Goal: Information Seeking & Learning: Check status

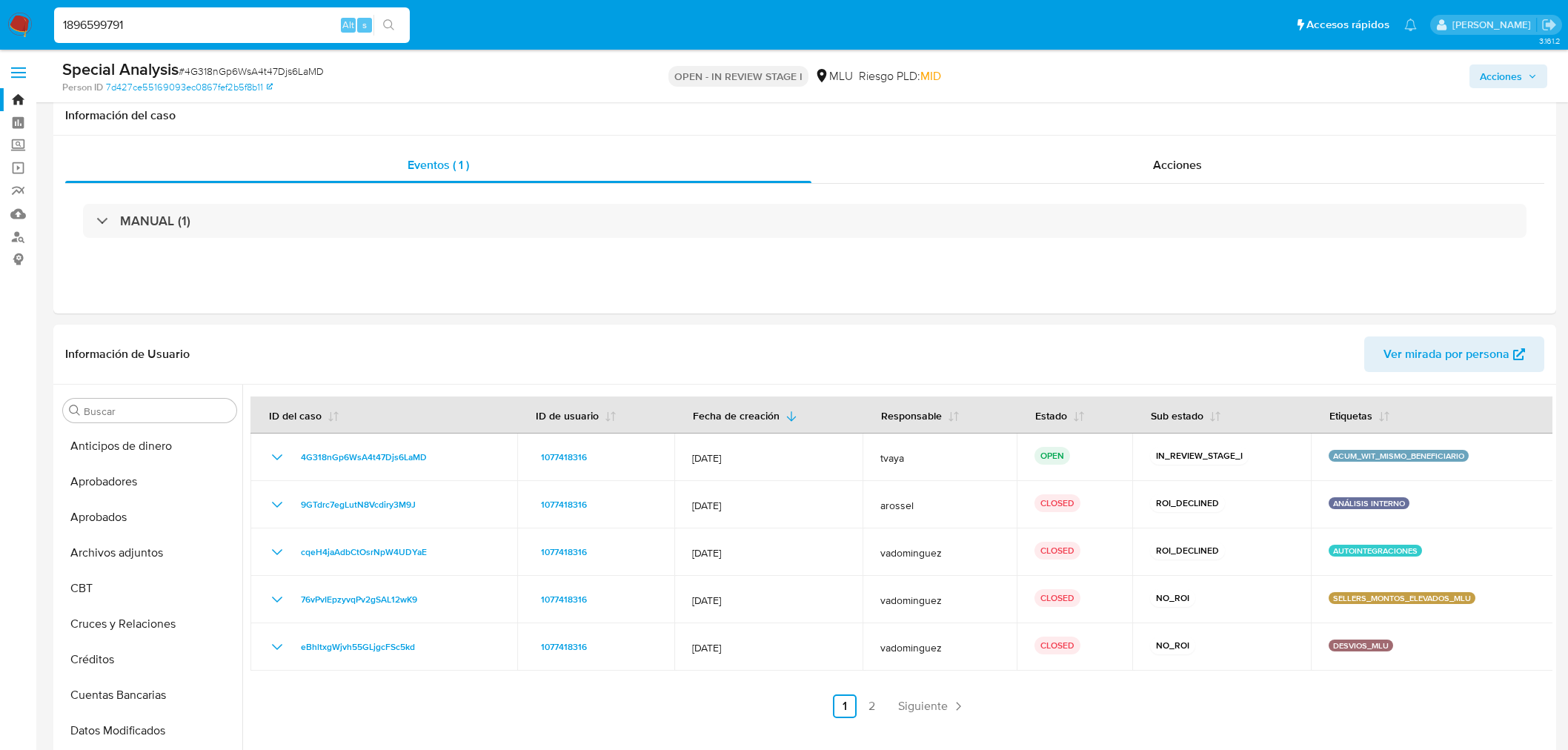
select select "10"
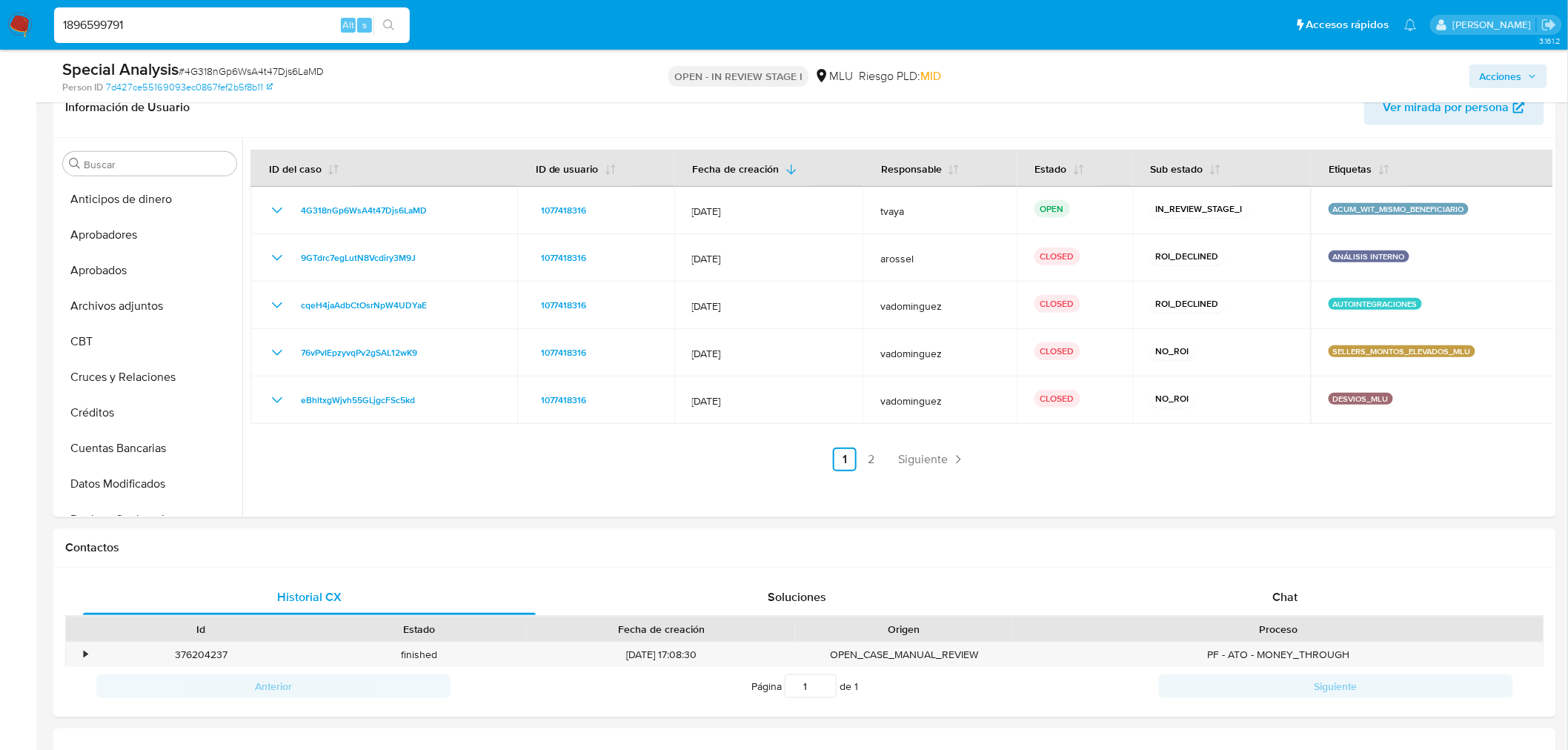
scroll to position [403, 0]
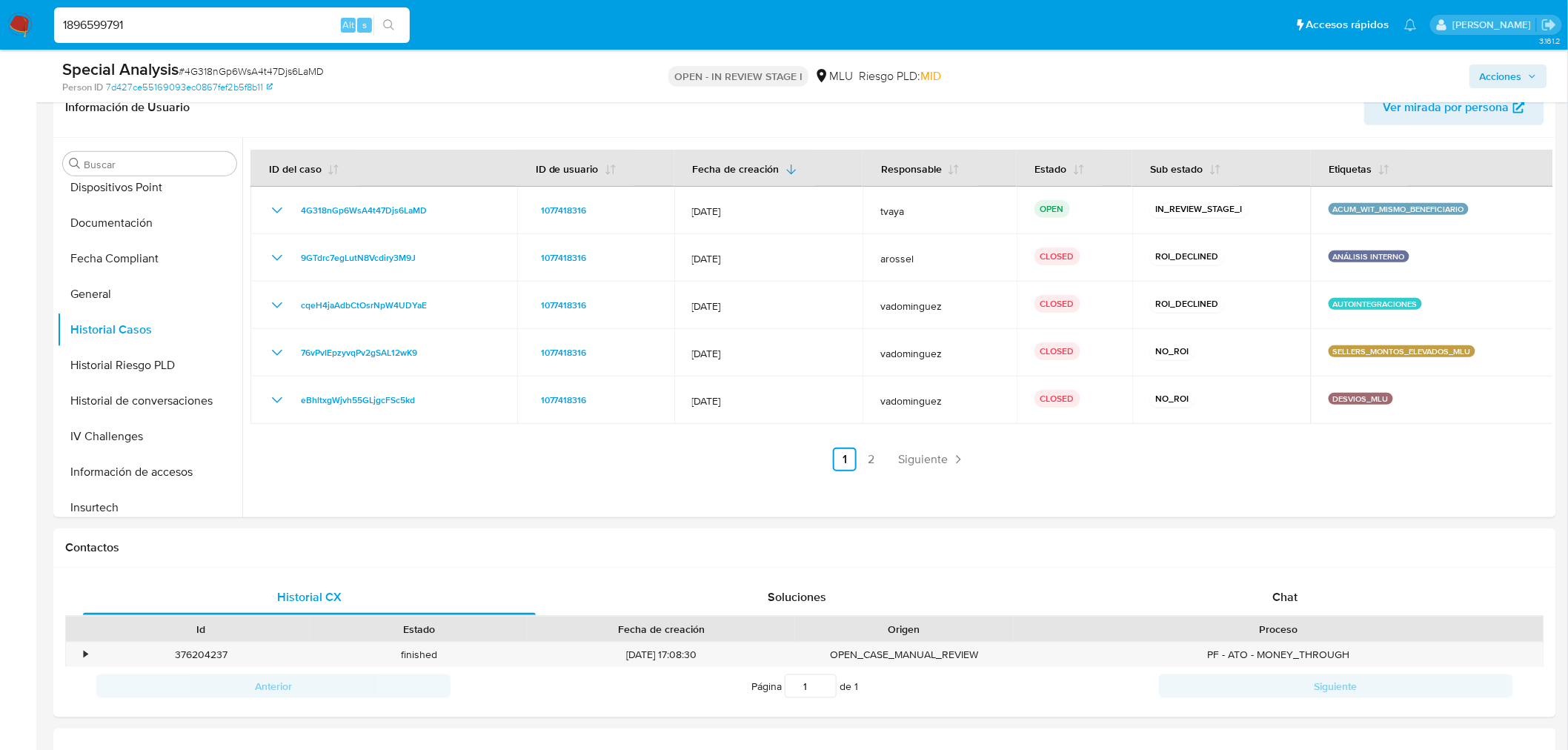
type input "1896599791"
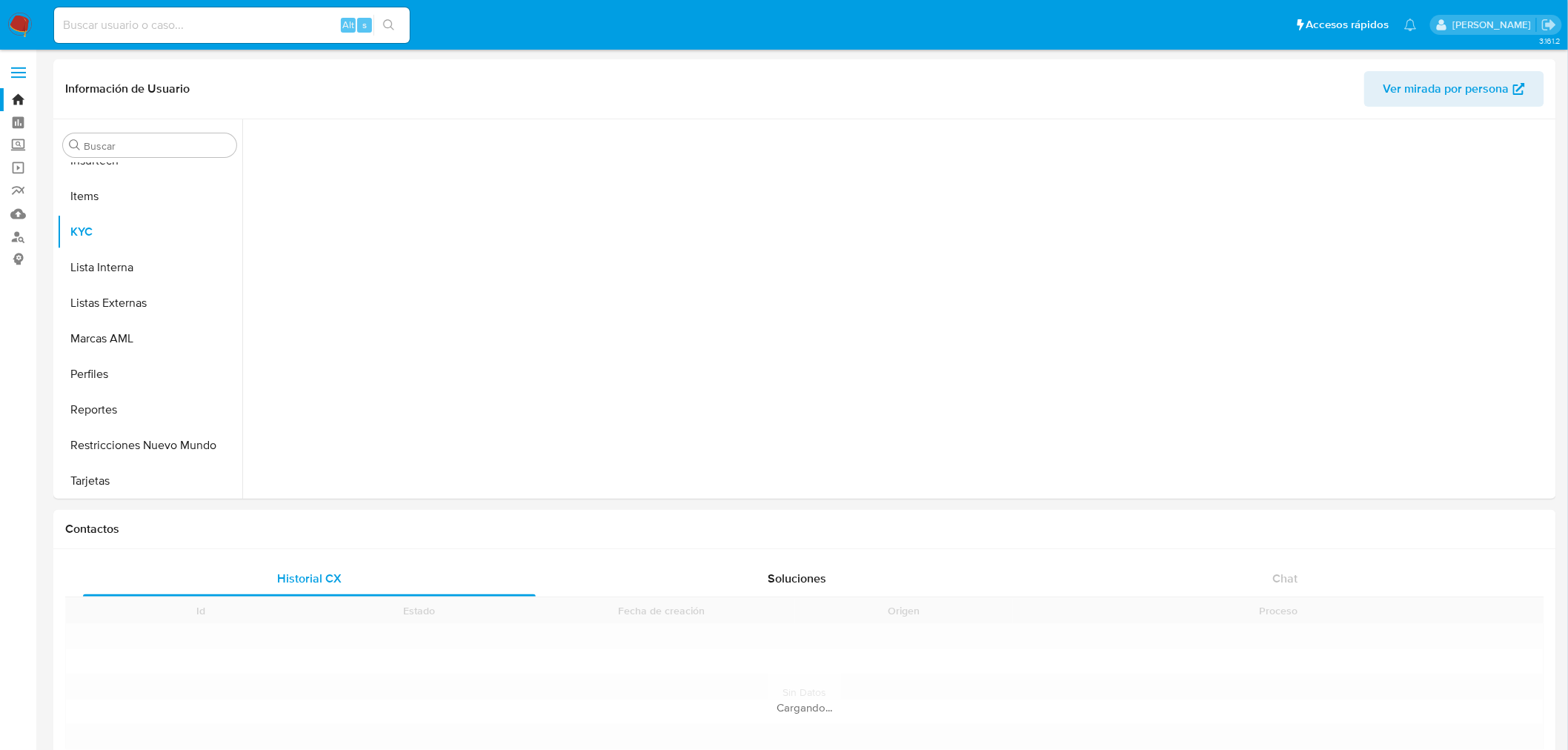
scroll to position [732, 0]
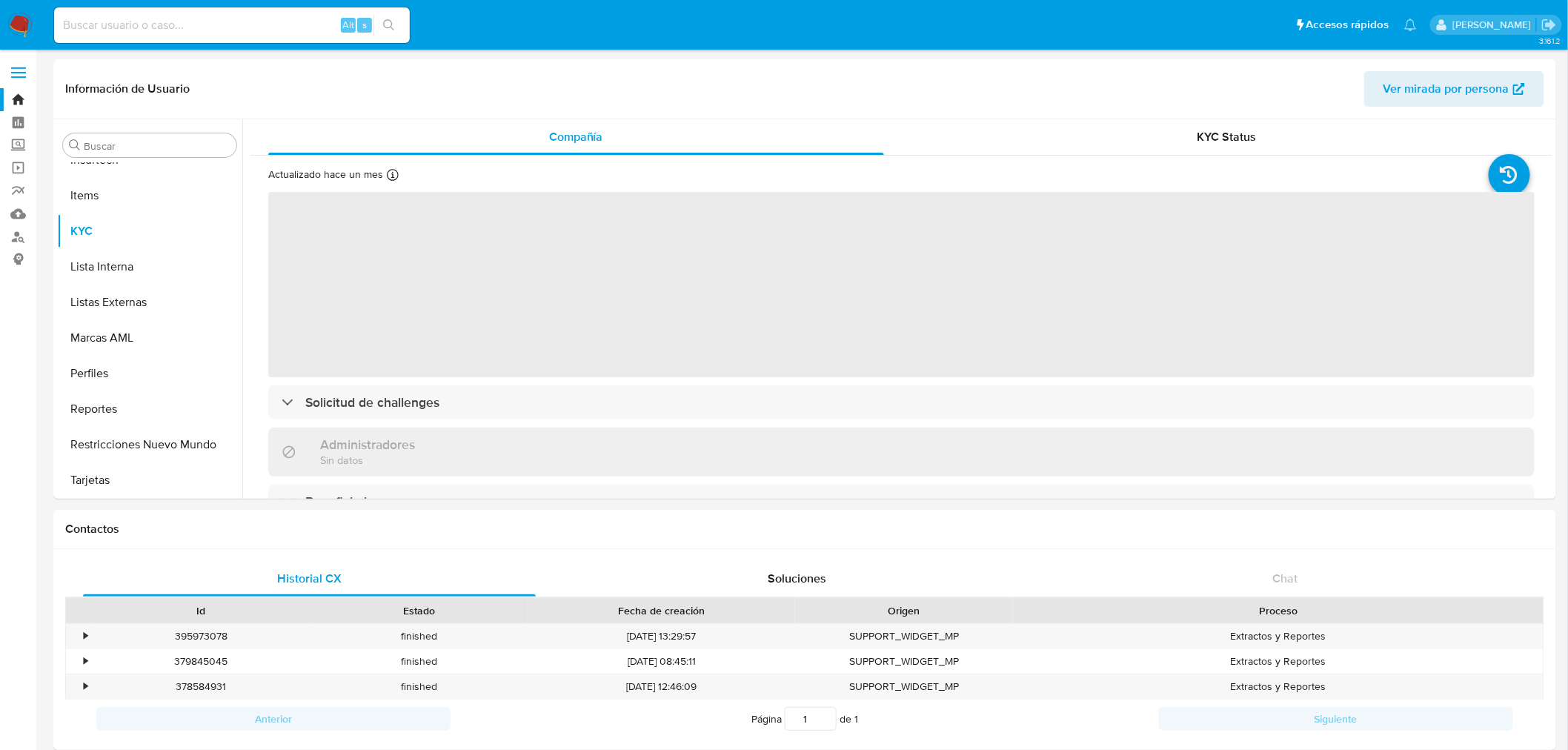
select select "10"
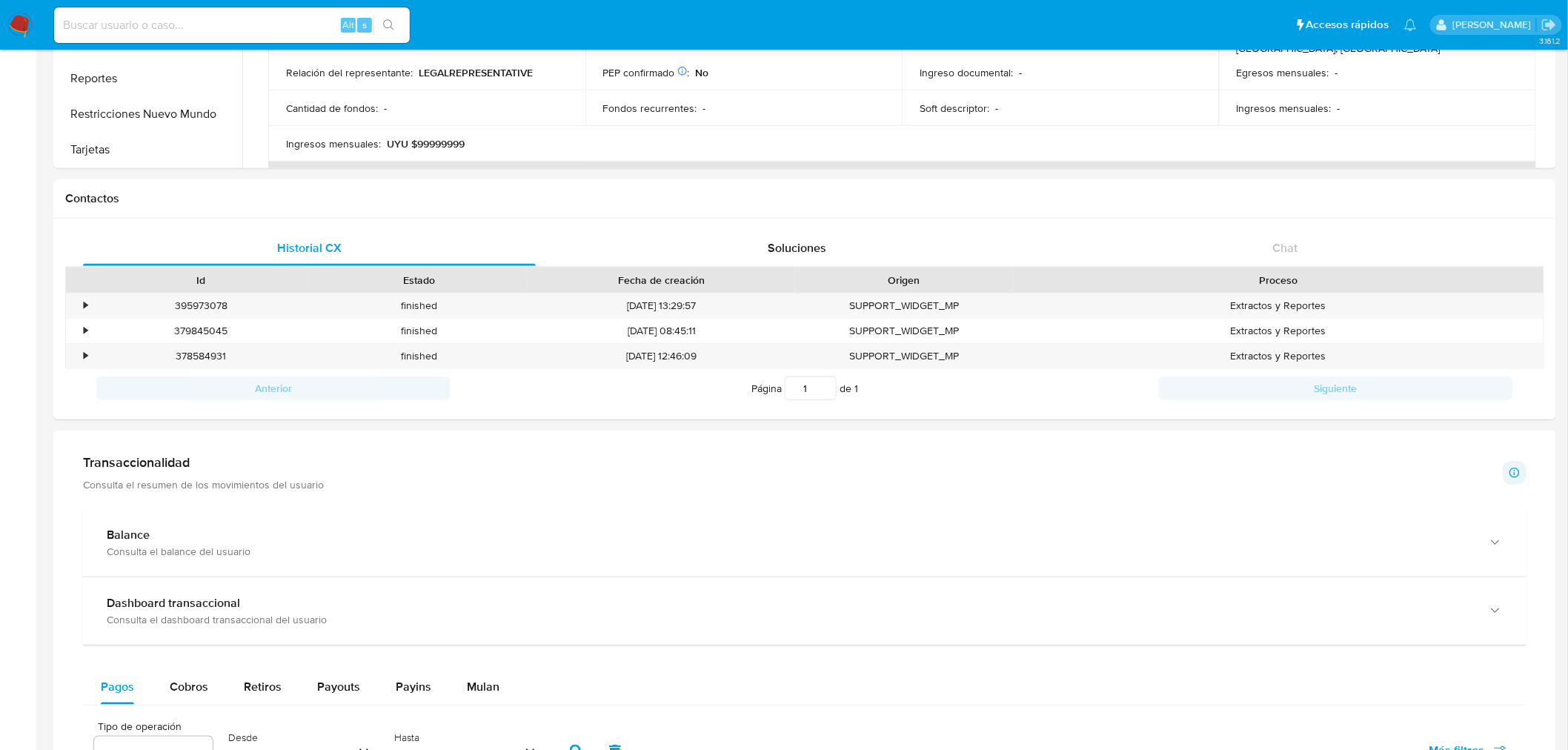
scroll to position [0, 0]
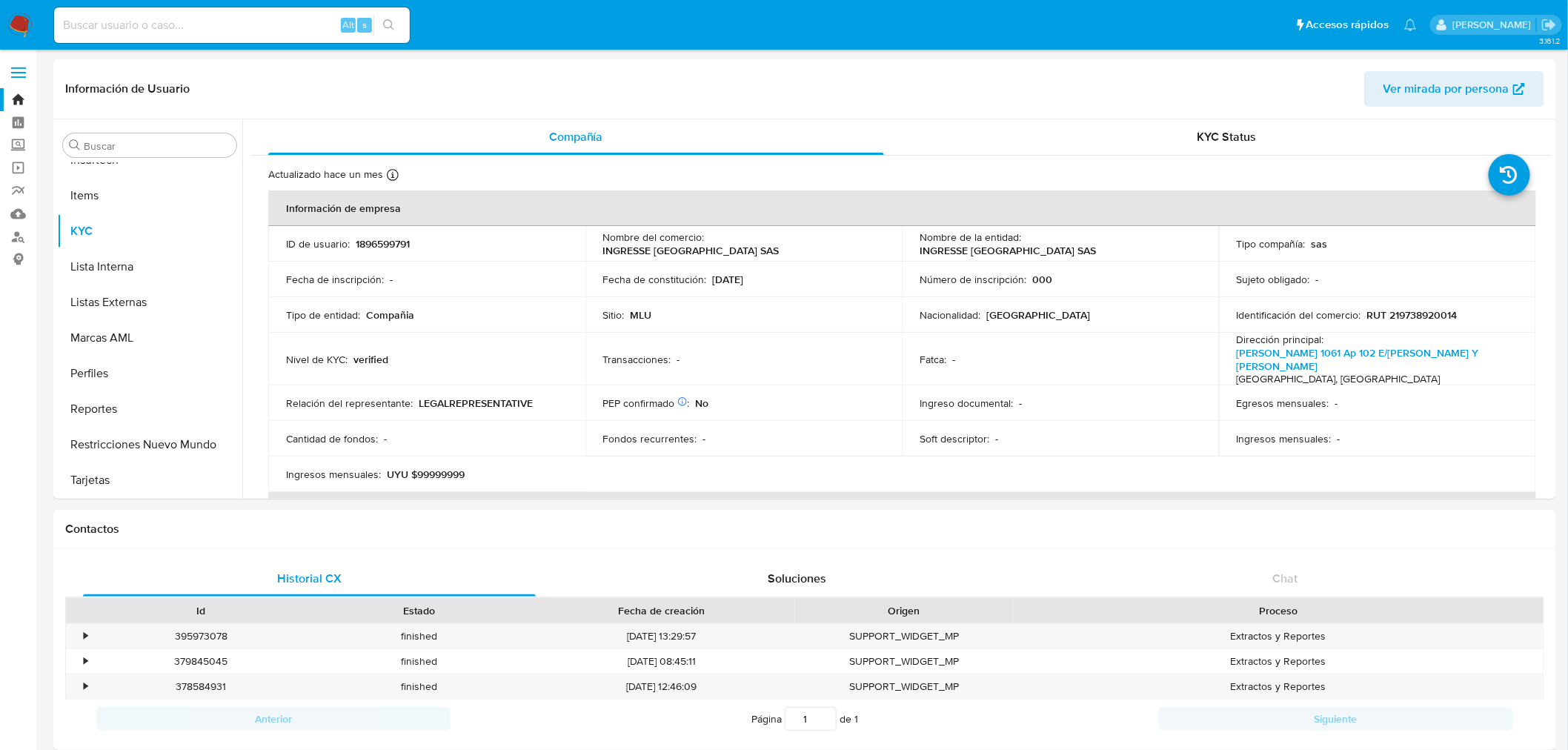
click at [151, 31] on input at bounding box center [232, 25] width 356 height 19
paste input "vQ1Y5QUU6uYFXptW3XcSmaym"
type input "vQ1Y5QUU6uYFXptW3XcSmaym"
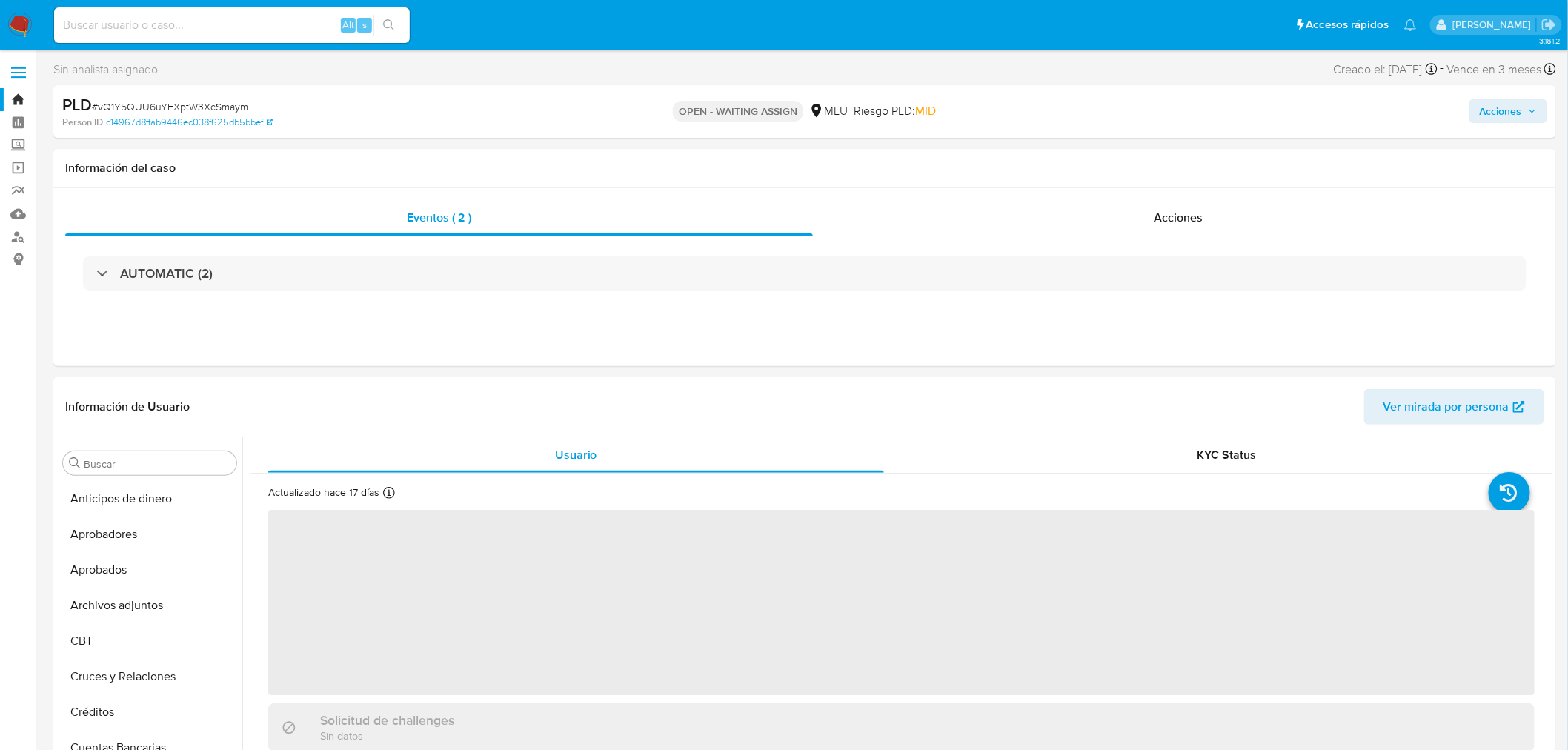
select select "10"
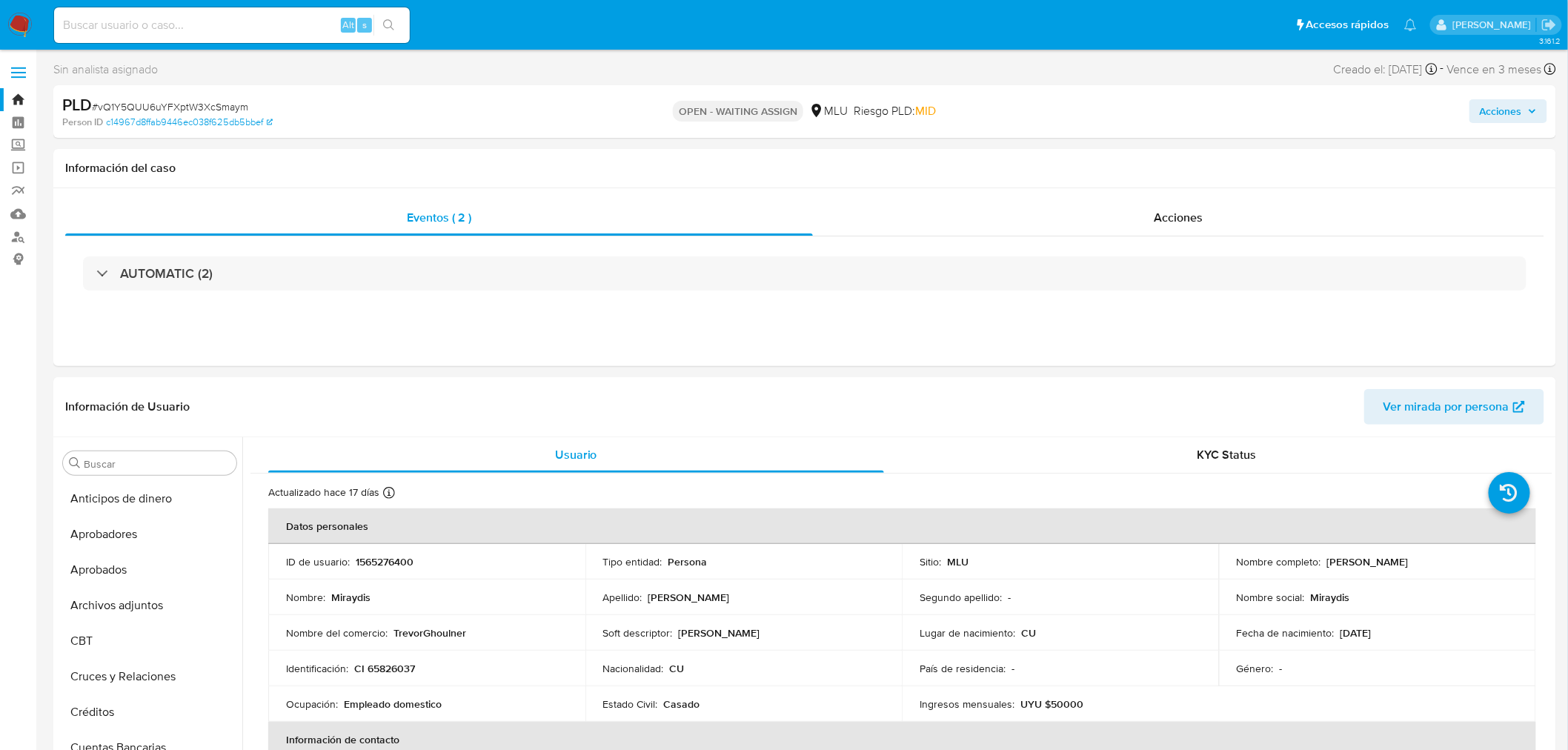
scroll to position [732, 0]
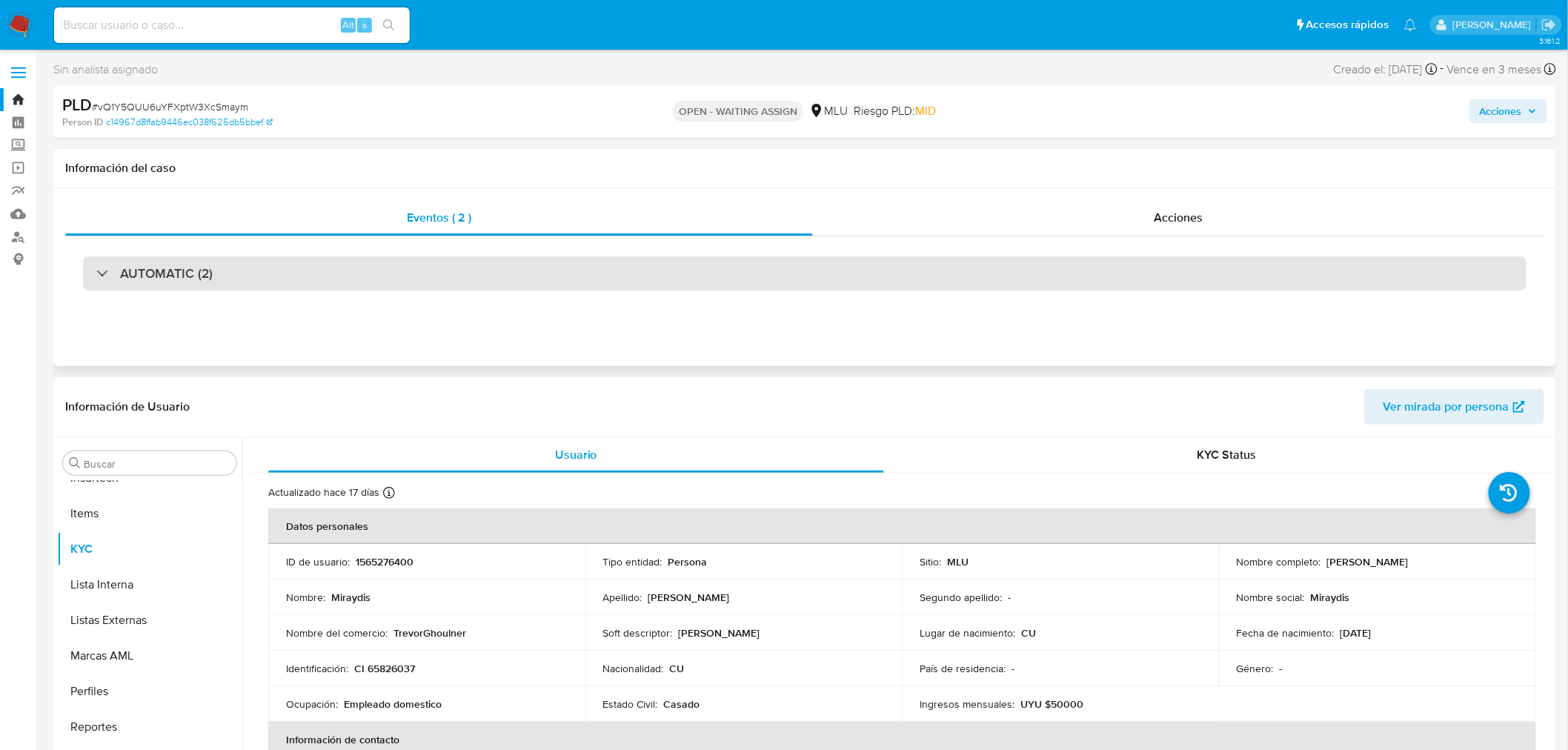
click at [347, 263] on div "AUTOMATIC (2)" at bounding box center [805, 273] width 1443 height 34
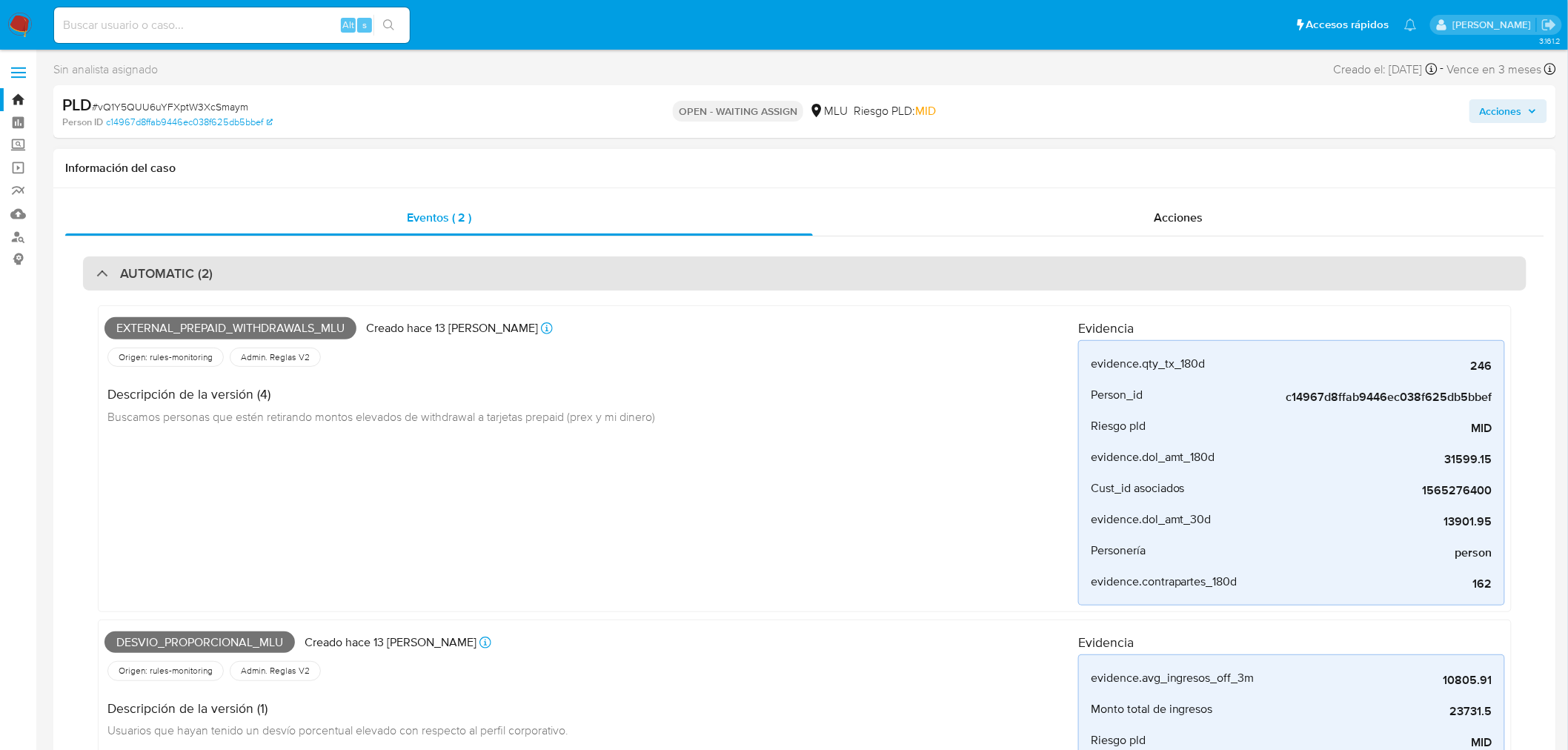
click at [347, 263] on div "AUTOMATIC (2)" at bounding box center [805, 273] width 1443 height 34
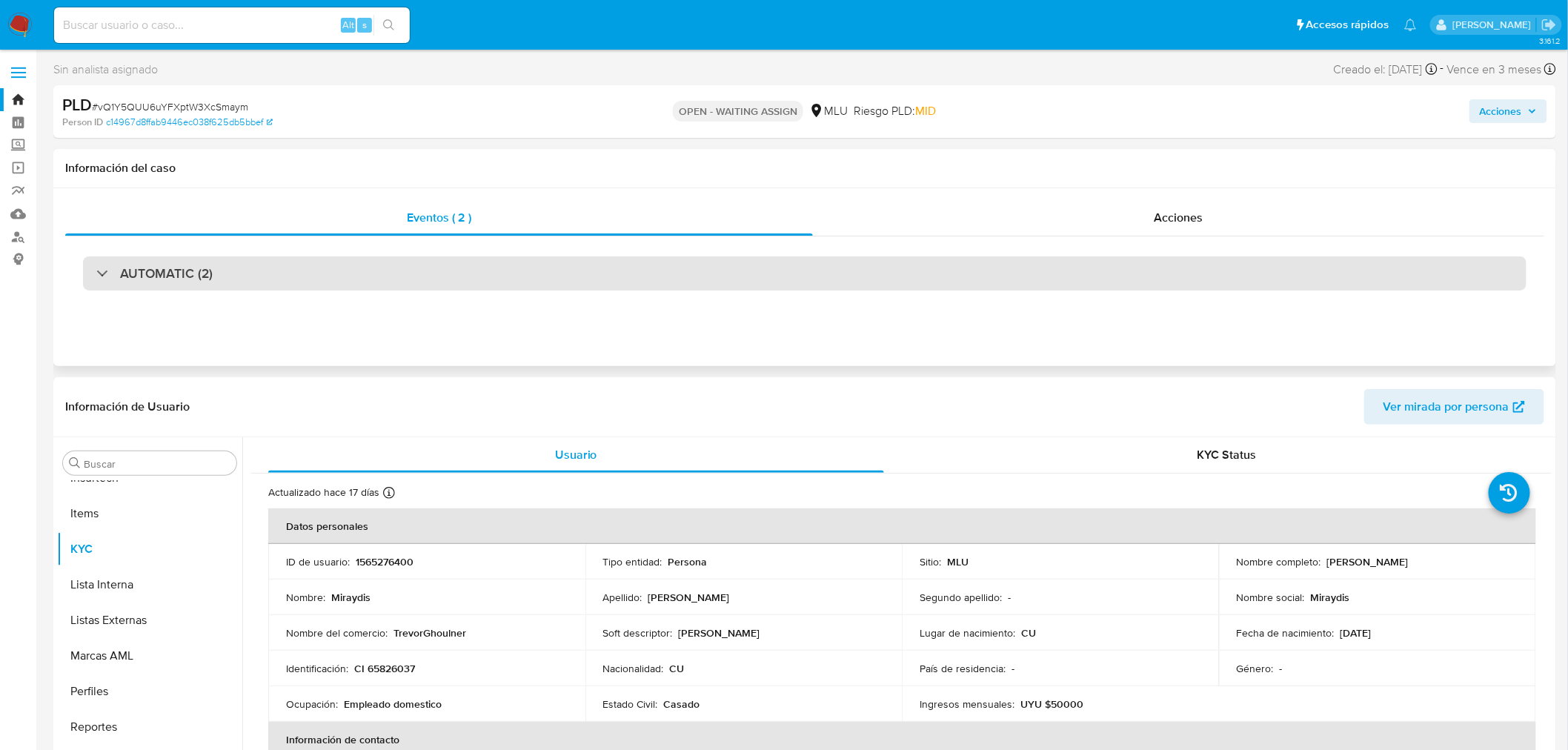
click at [347, 263] on div "AUTOMATIC (2)" at bounding box center [805, 273] width 1443 height 34
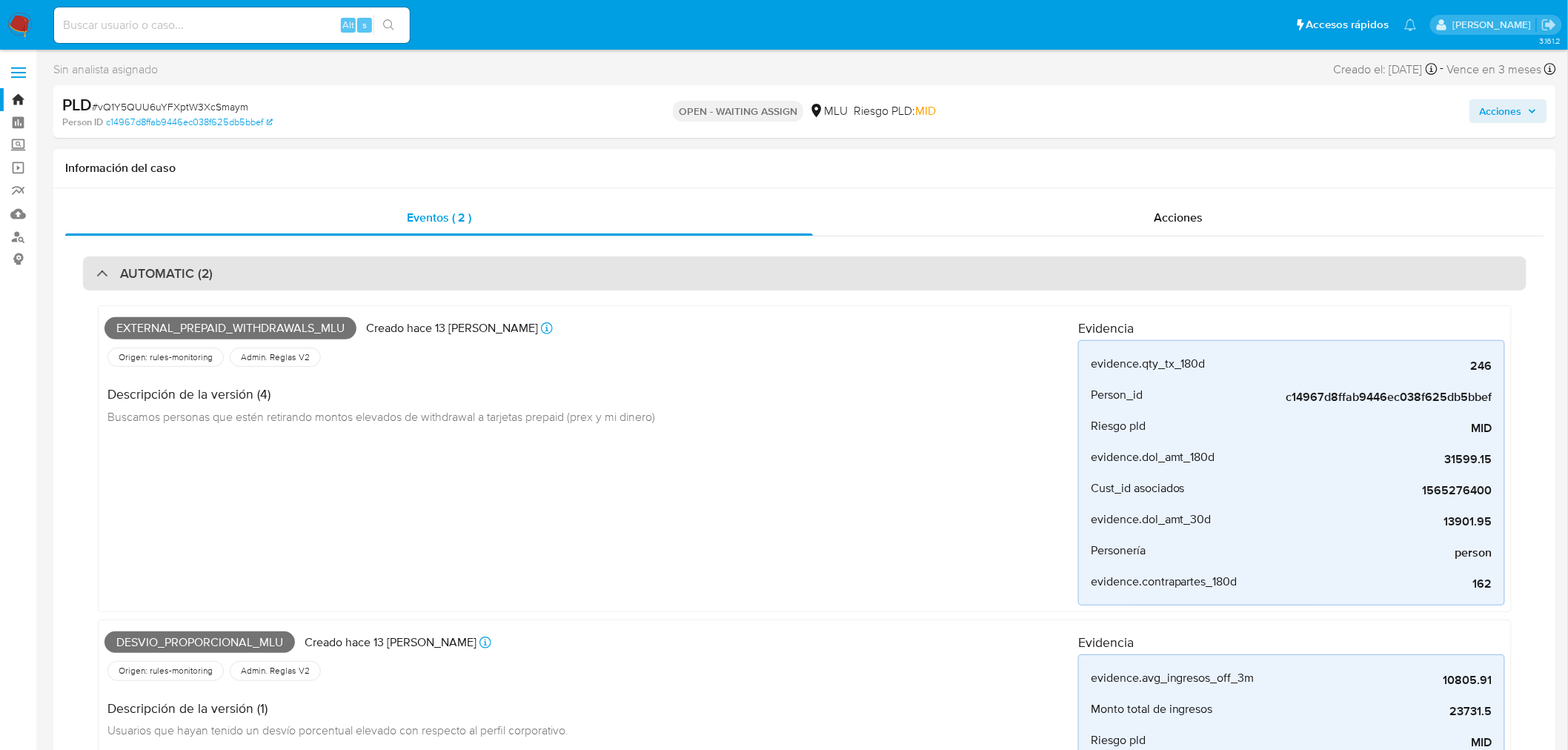
click at [220, 260] on div "AUTOMATIC (2)" at bounding box center [805, 273] width 1443 height 34
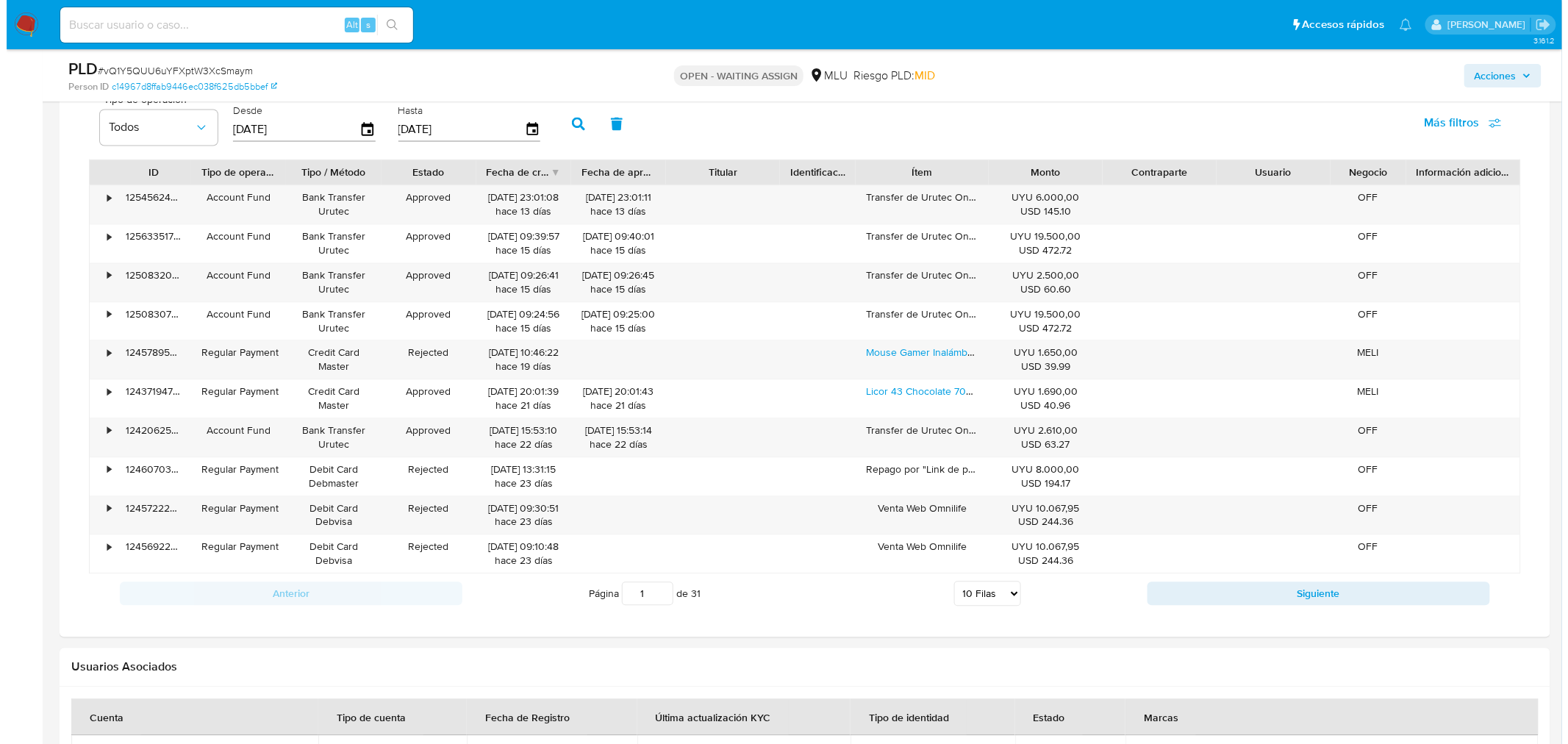
scroll to position [1032, 0]
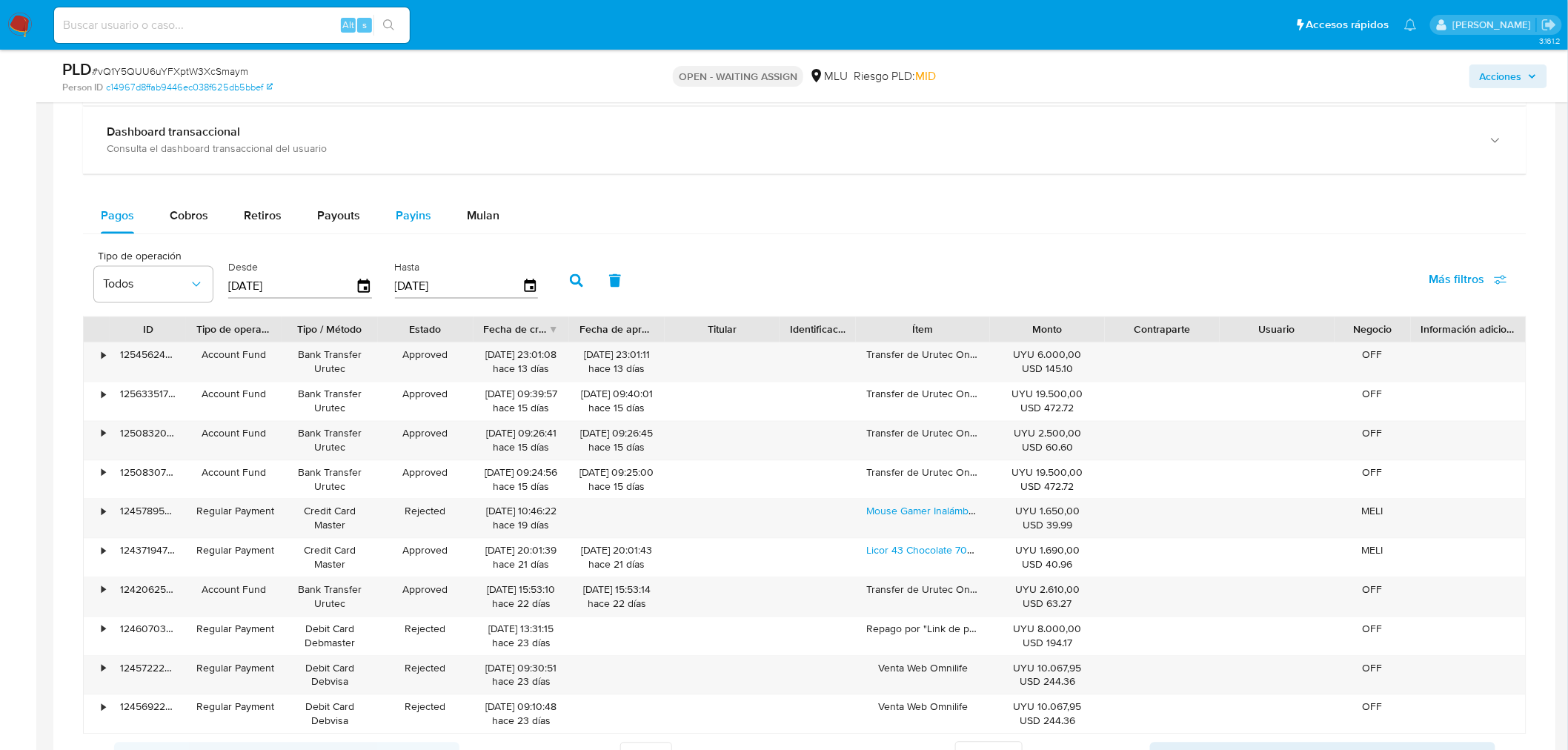
click at [416, 209] on span "Payins" at bounding box center [413, 216] width 36 height 17
select select "10"
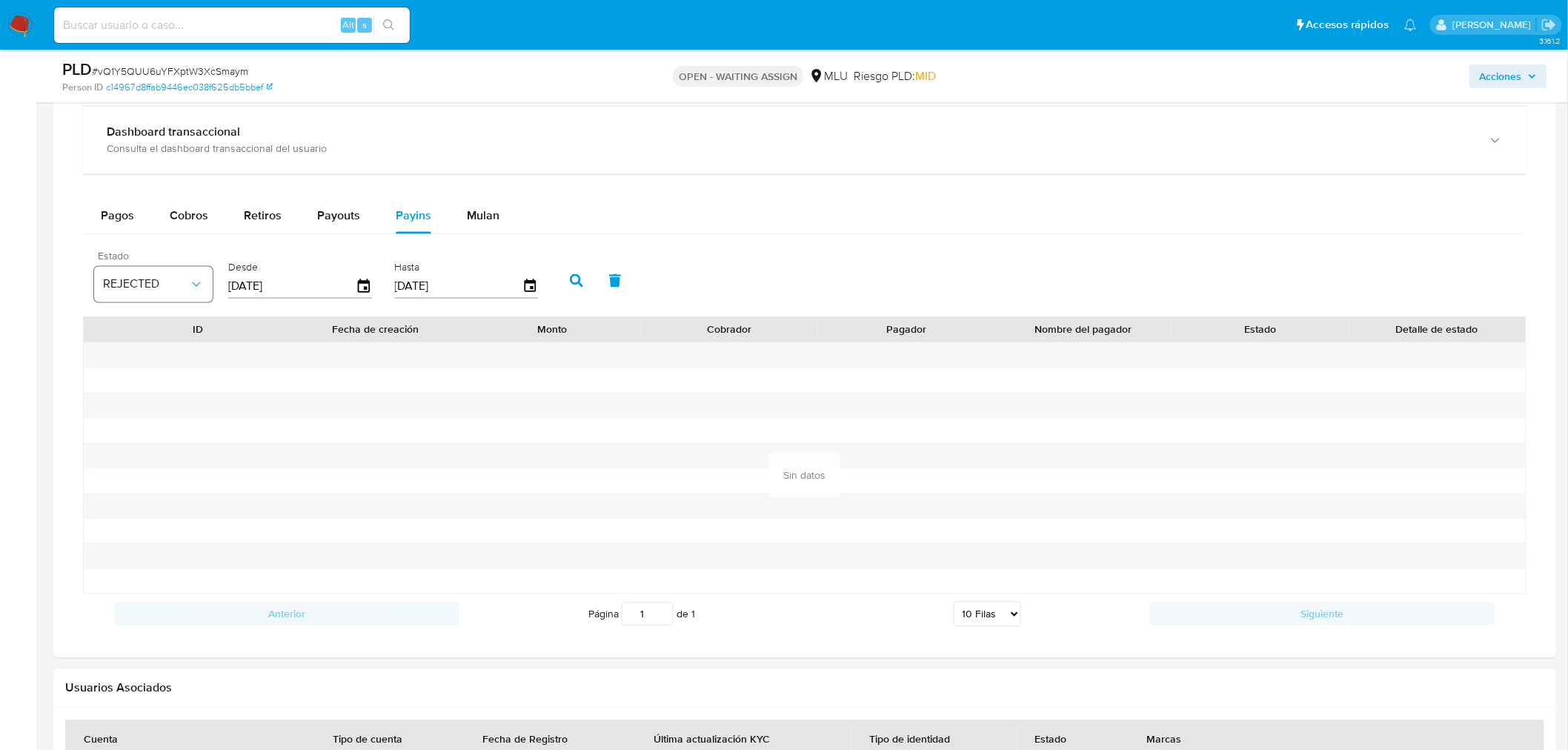
click at [204, 290] on button "REJECTED" at bounding box center [153, 285] width 119 height 36
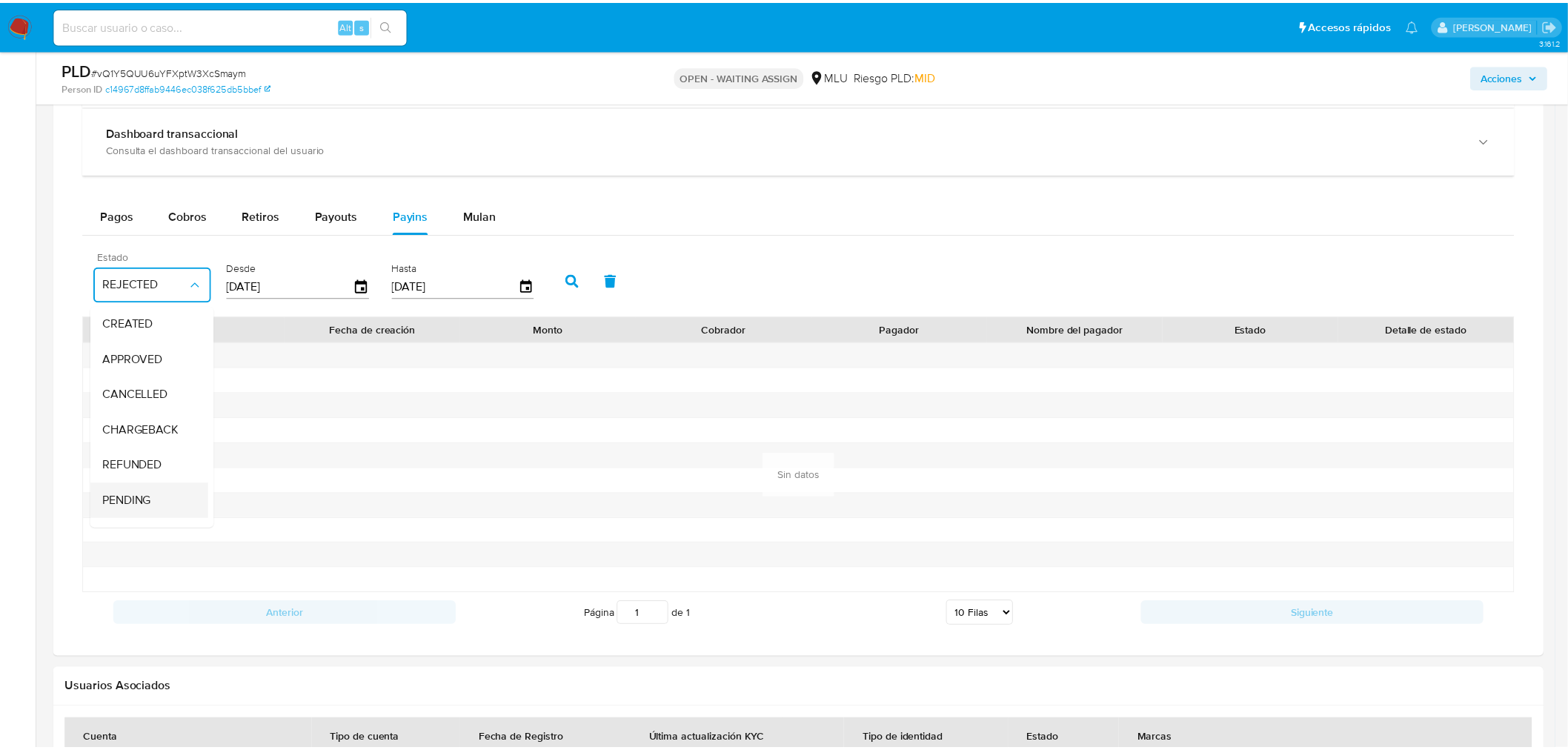
scroll to position [109, 0]
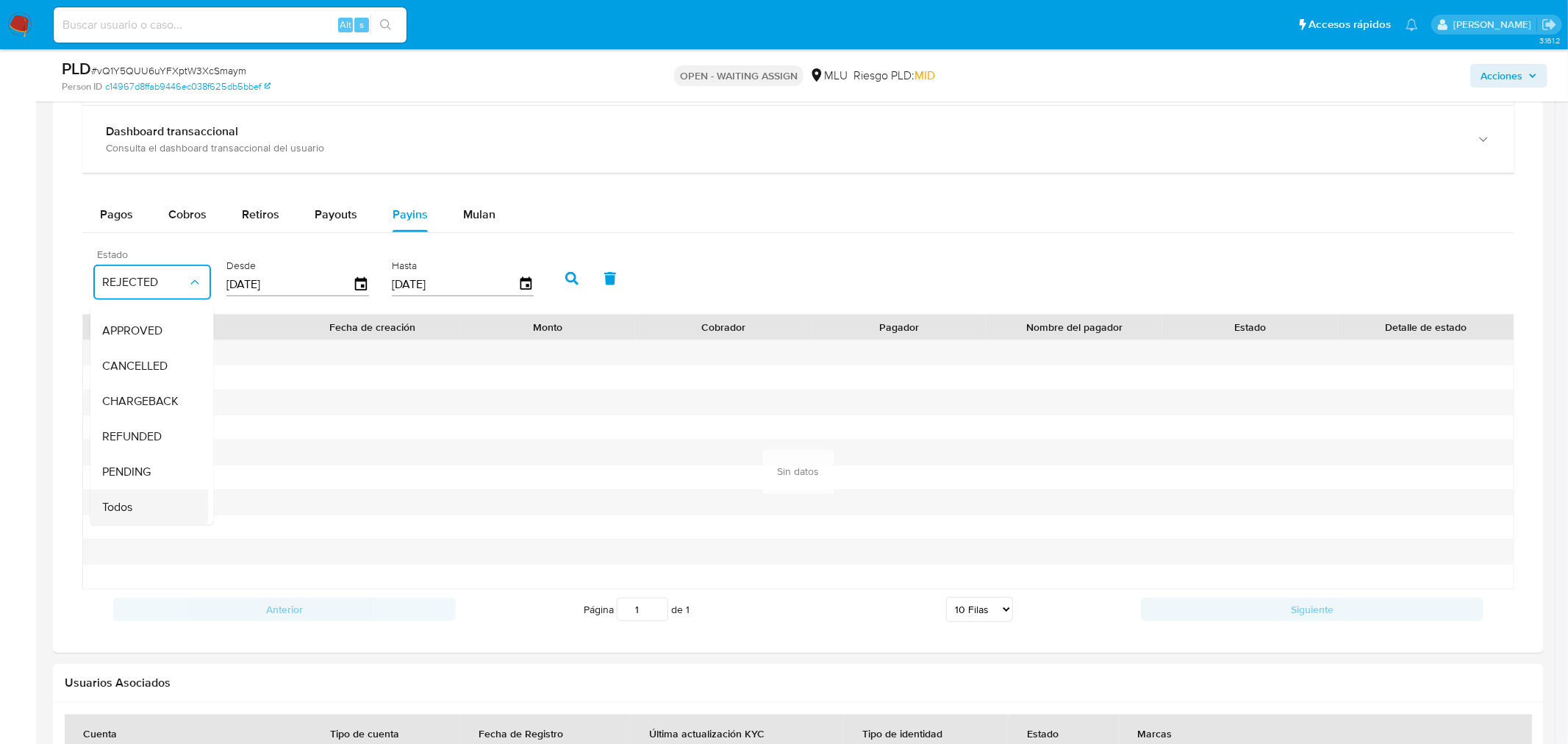
click at [128, 504] on span "Todos" at bounding box center [117, 507] width 30 height 14
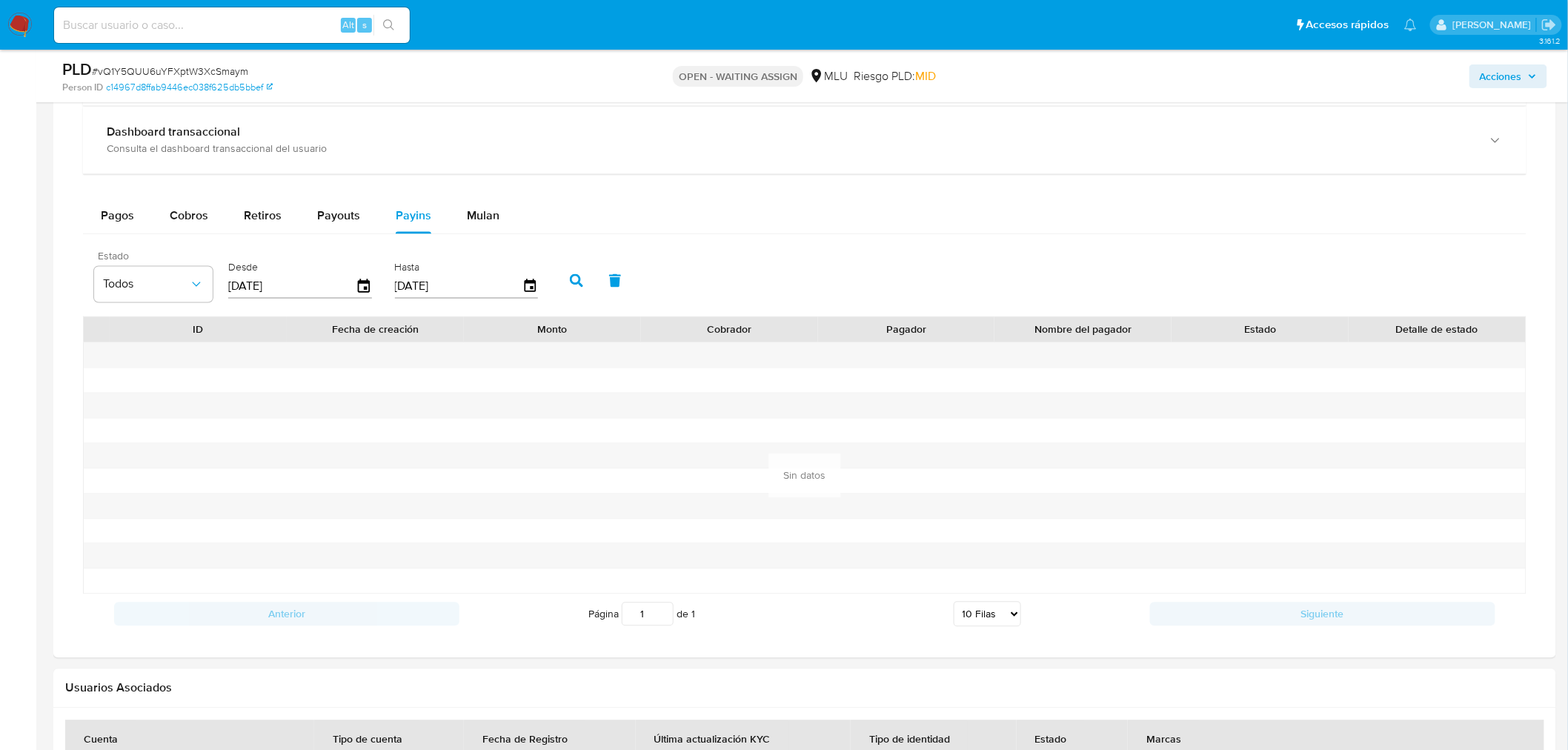
click at [544, 274] on div "Estado Todos Desde [DATE] Hasta [DATE]" at bounding box center [319, 279] width 466 height 59
click at [562, 274] on button "button" at bounding box center [577, 281] width 39 height 36
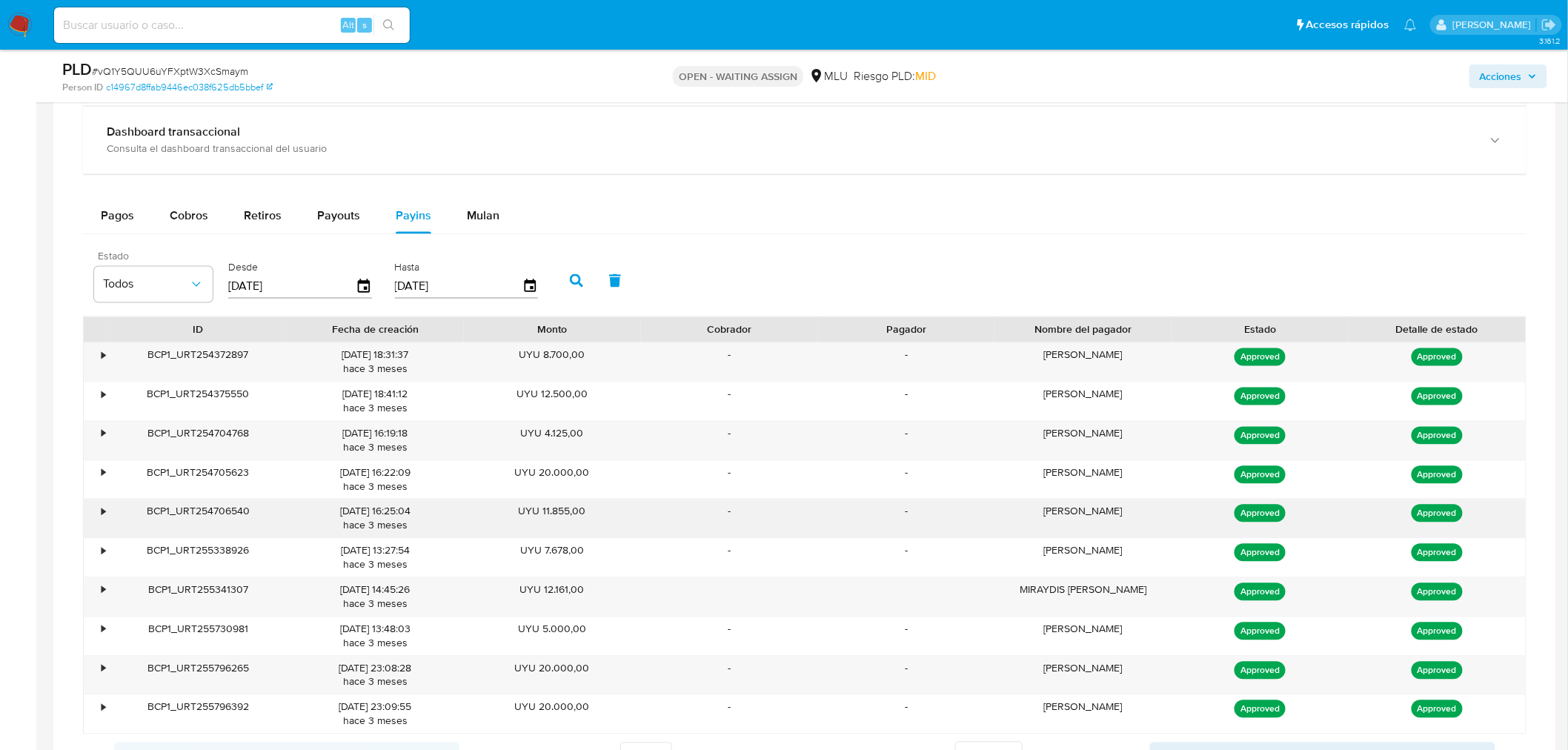
click at [104, 511] on div "•" at bounding box center [104, 511] width 4 height 14
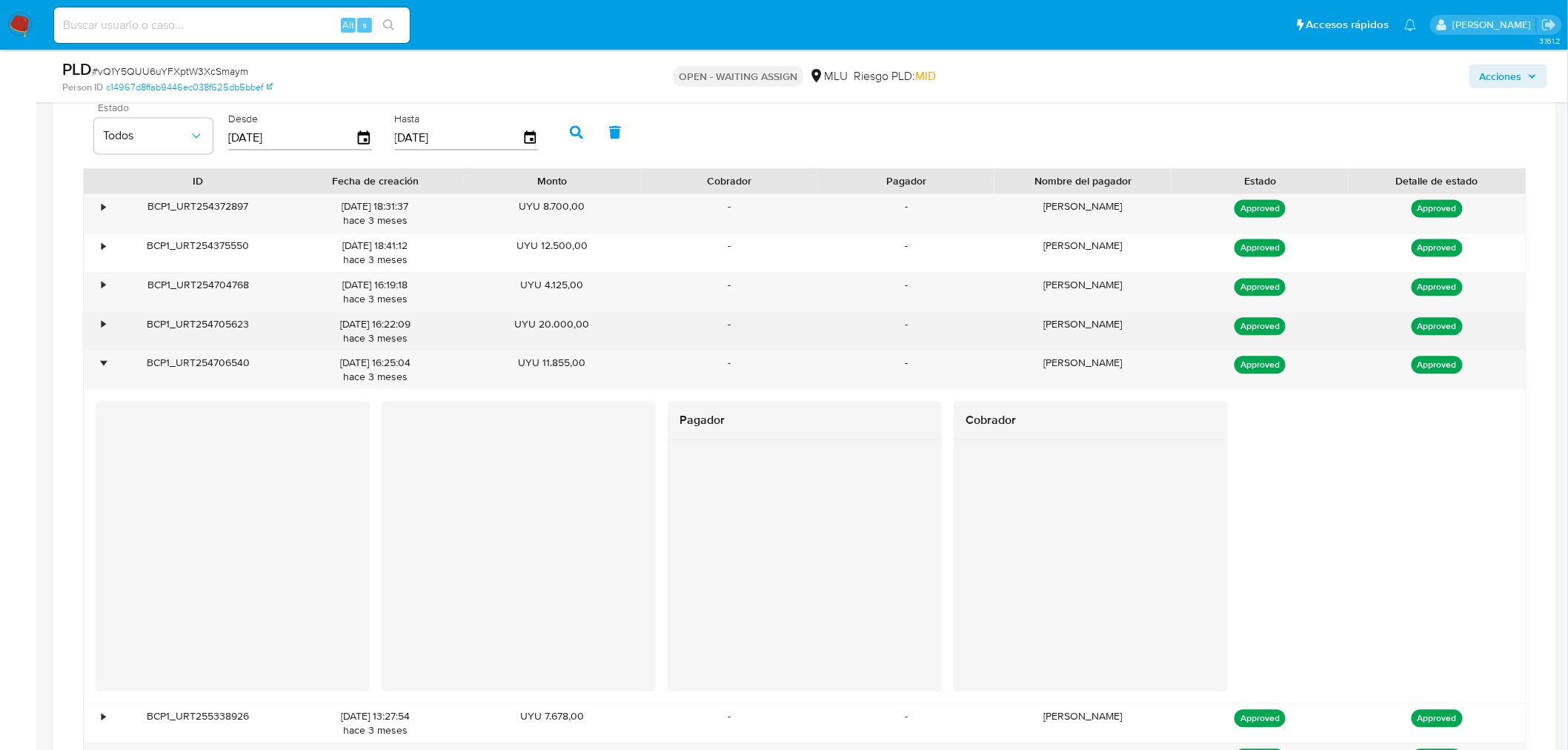
scroll to position [1206, 0]
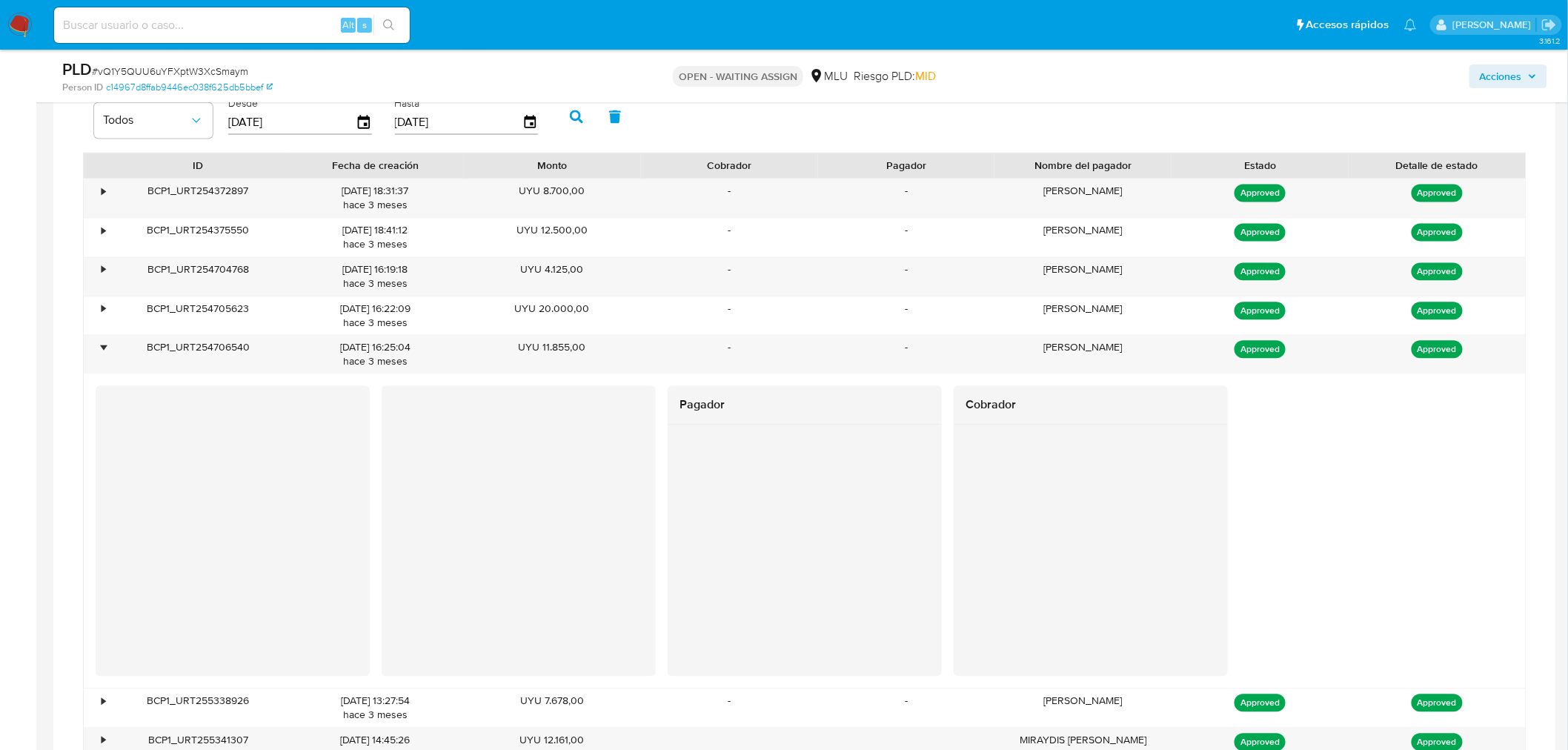
click at [641, 531] on div "Pagador Cobrador" at bounding box center [805, 530] width 1418 height 290
